Goal: Information Seeking & Learning: Learn about a topic

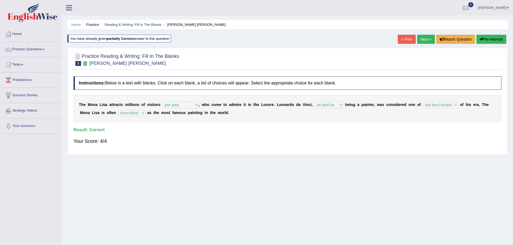
select select "per year"
select select "as well as"
select select "the best artists"
select select "described"
click at [421, 40] on link "Next »" at bounding box center [426, 39] width 18 height 9
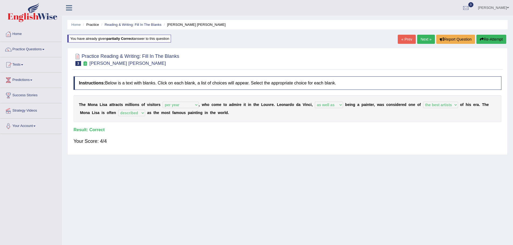
click at [421, 40] on link "Next »" at bounding box center [426, 39] width 18 height 9
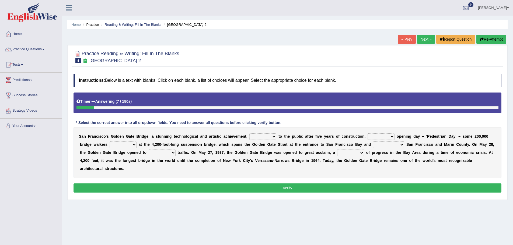
click at [275, 136] on select "opens closes appears equals" at bounding box center [262, 137] width 27 height 6
select select "appears"
click at [249, 134] on select "opens closes appears equals" at bounding box center [262, 137] width 27 height 6
click at [23, 78] on link "Predictions" at bounding box center [30, 79] width 61 height 13
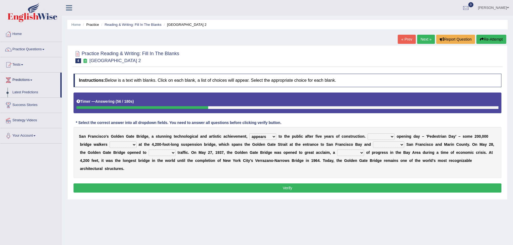
click at [23, 65] on link "Tests" at bounding box center [30, 63] width 61 height 13
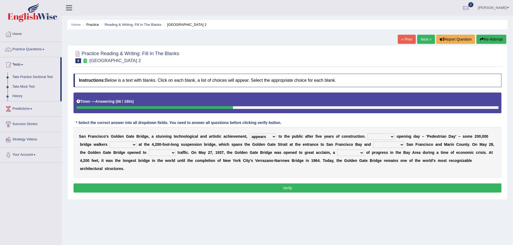
click at [393, 136] on select "On During Since When" at bounding box center [380, 137] width 27 height 6
select select "During"
click at [367, 134] on select "On During Since When" at bounding box center [380, 137] width 27 height 6
click at [133, 145] on select "stationed looked marveled laughed" at bounding box center [123, 145] width 27 height 6
click at [403, 146] on select "separates connects channels differentiates" at bounding box center [388, 145] width 31 height 6
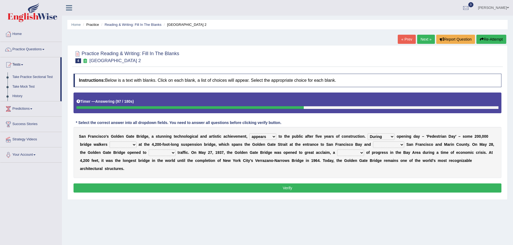
click at [135, 147] on select "stationed looked marveled laughed" at bounding box center [123, 145] width 27 height 6
click at [172, 176] on div "S a n F r a n c i s c o ' s G o l d e n G a t e B r i d g e , a s t u n n i n g…" at bounding box center [287, 152] width 428 height 51
click at [132, 146] on select "stationed looked marveled laughed" at bounding box center [123, 145] width 27 height 6
click at [273, 137] on select "opens closes appears equals" at bounding box center [262, 137] width 27 height 6
select select "opens"
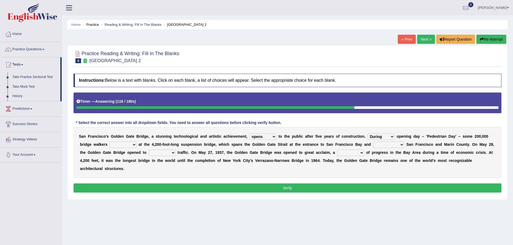
click at [249, 134] on select "opens closes appears equals" at bounding box center [262, 137] width 27 height 6
click at [132, 144] on select "stationed looked marveled laughed" at bounding box center [123, 145] width 27 height 6
select select "marveled"
click at [110, 142] on select "stationed looked marveled laughed" at bounding box center [123, 145] width 27 height 6
click at [403, 144] on select "separates connects channels differentiates" at bounding box center [388, 145] width 31 height 6
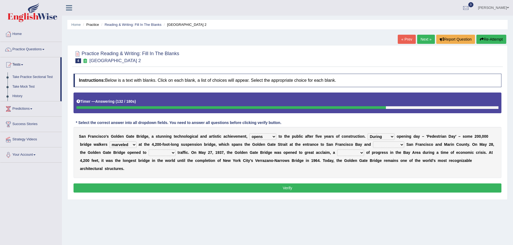
select select "connects"
click at [373, 142] on select "separates connects channels differentiates" at bounding box center [388, 145] width 31 height 6
click at [402, 144] on select "separates connects channels differentiates" at bounding box center [388, 145] width 31 height 6
click at [123, 163] on div "S a n F r a n c i s c o ' s G o l d e n G a t e B r i d g e , a s t u n n i n g…" at bounding box center [287, 152] width 428 height 51
click at [172, 155] on select "aquatic vehicular airborne watertight" at bounding box center [162, 153] width 27 height 6
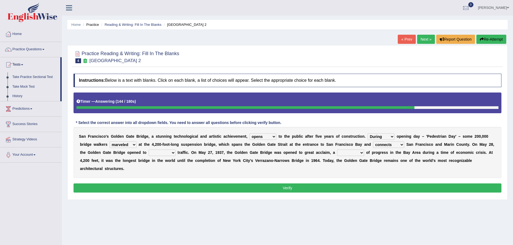
select select "vehicular"
click at [149, 150] on select "aquatic vehicular airborne watertight" at bounding box center [162, 153] width 27 height 6
click at [362, 153] on select "denial symbol technique yield" at bounding box center [350, 153] width 27 height 6
select select "symbol"
click at [337, 150] on select "denial symbol technique yield" at bounding box center [350, 153] width 27 height 6
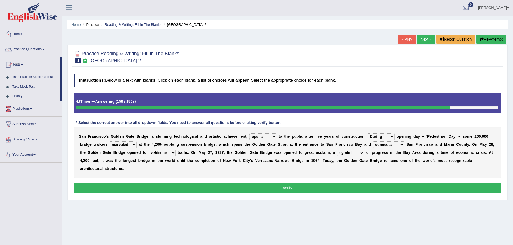
click at [306, 185] on button "Verify" at bounding box center [287, 188] width 428 height 9
